Goal: Find specific page/section: Find specific page/section

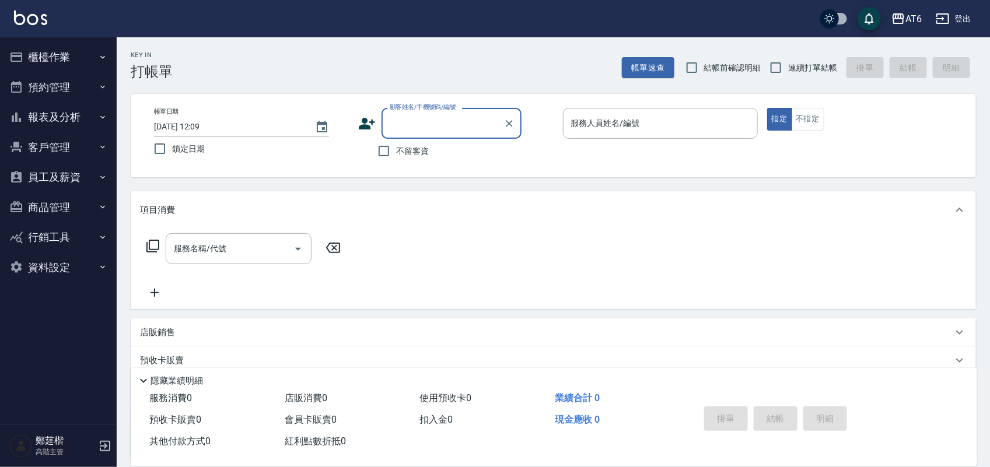
click at [103, 60] on icon "button" at bounding box center [102, 57] width 9 height 9
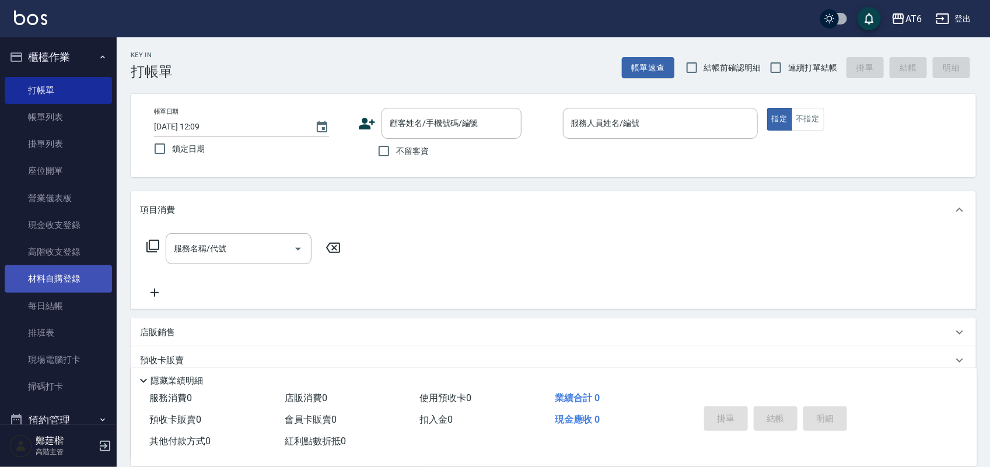
click at [78, 277] on link "材料自購登錄" at bounding box center [58, 279] width 107 height 27
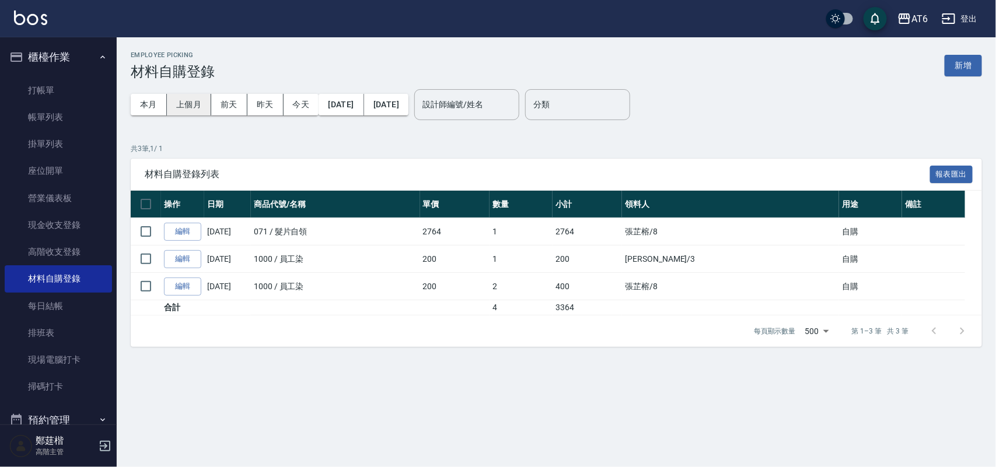
click at [197, 103] on button "上個月" at bounding box center [189, 105] width 44 height 22
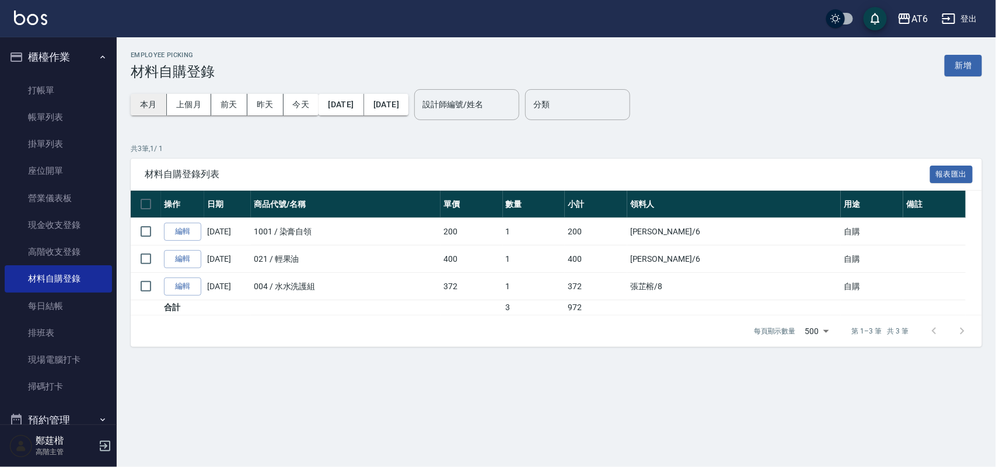
click at [155, 105] on button "本月" at bounding box center [149, 105] width 36 height 22
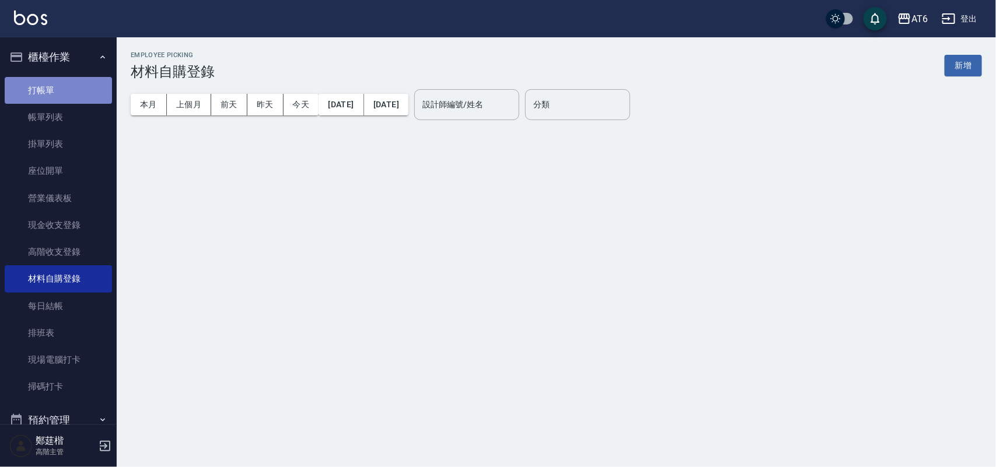
click at [90, 83] on link "打帳單" at bounding box center [58, 90] width 107 height 27
